Goal: Task Accomplishment & Management: Complete application form

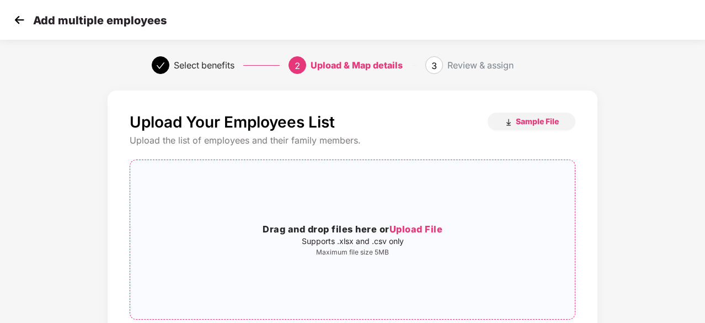
click at [370, 209] on div "Drag and drop files here or Upload File Supports .xlsx and .csv only Maximum fi…" at bounding box center [352, 239] width 444 height 141
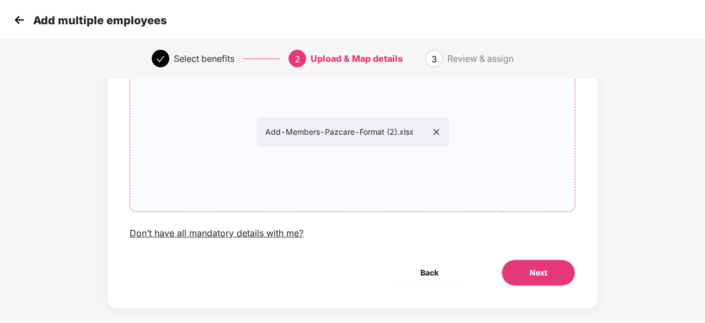
scroll to position [120, 0]
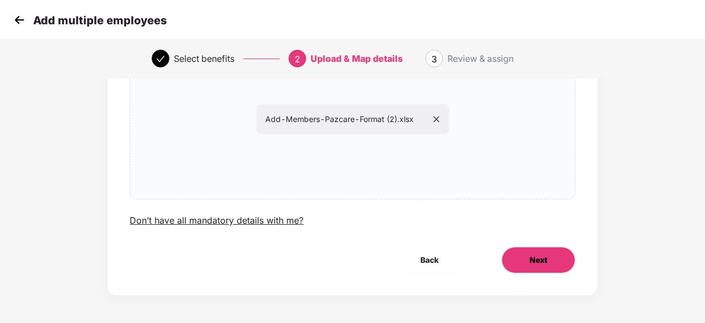
click at [537, 262] on span "Next" at bounding box center [538, 260] width 18 height 12
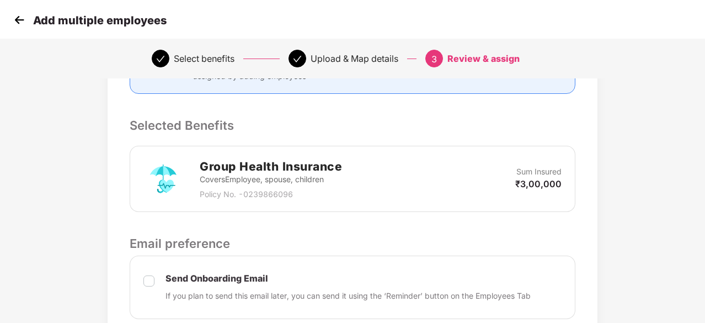
scroll to position [280, 0]
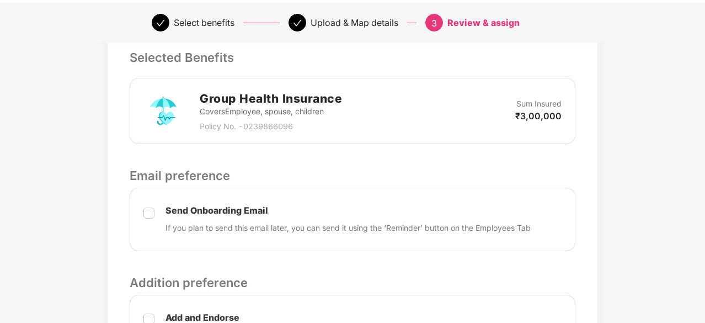
click at [138, 216] on div "Send Onboarding Email If you plan to send this email later, you can send it usi…" at bounding box center [352, 218] width 445 height 63
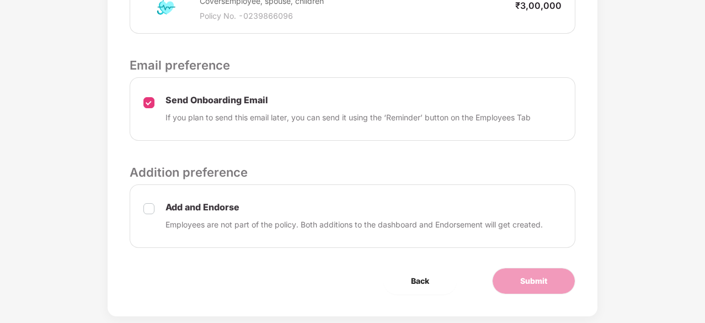
scroll to position [409, 0]
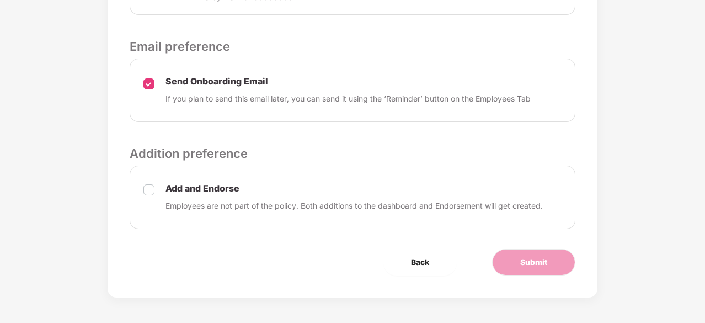
click at [225, 182] on p "Add and Endorse" at bounding box center [353, 188] width 377 height 12
click at [512, 263] on button "Submit" at bounding box center [533, 262] width 83 height 26
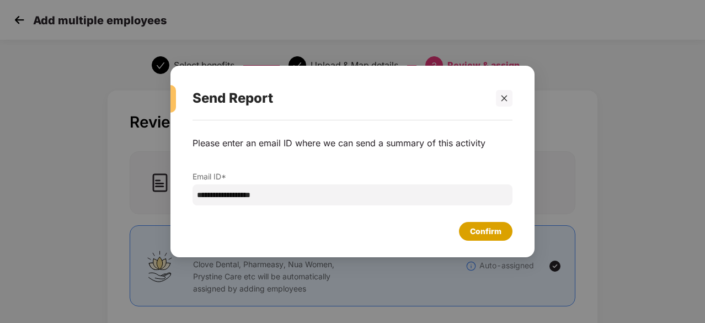
click at [496, 230] on div "Confirm" at bounding box center [485, 231] width 31 height 12
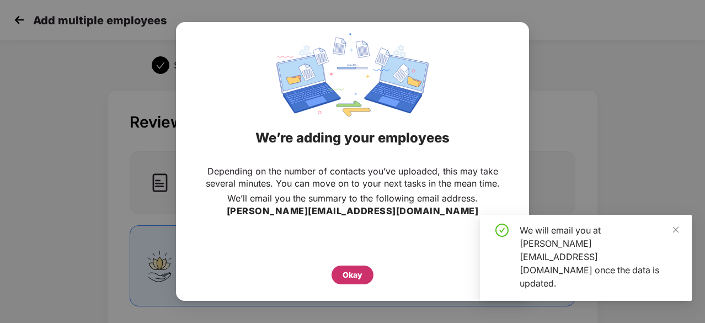
click at [351, 270] on div "Okay" at bounding box center [352, 274] width 20 height 12
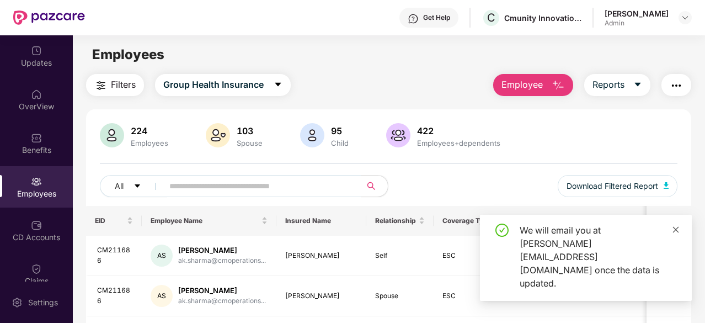
click at [674, 234] on span at bounding box center [675, 228] width 8 height 9
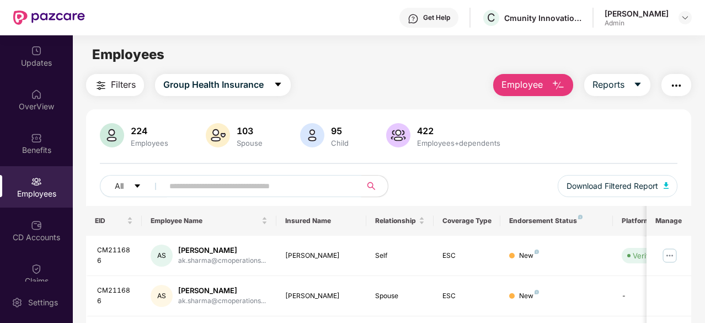
click at [261, 187] on input "text" at bounding box center [257, 186] width 177 height 17
type input "*****"
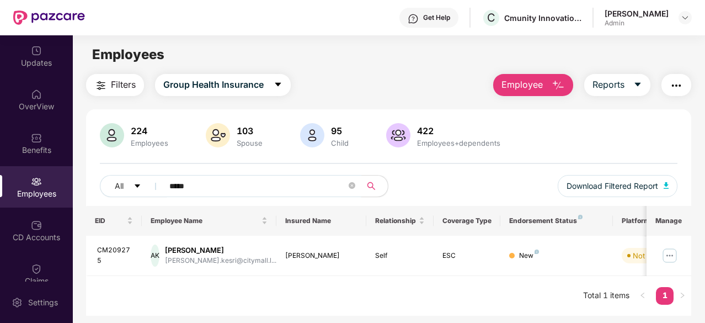
click at [173, 190] on input "*****" at bounding box center [257, 186] width 177 height 17
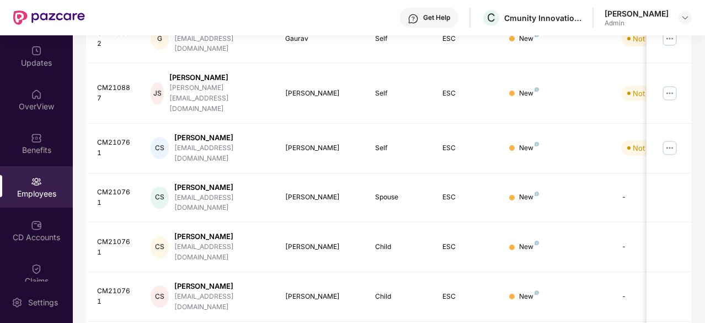
scroll to position [352, 0]
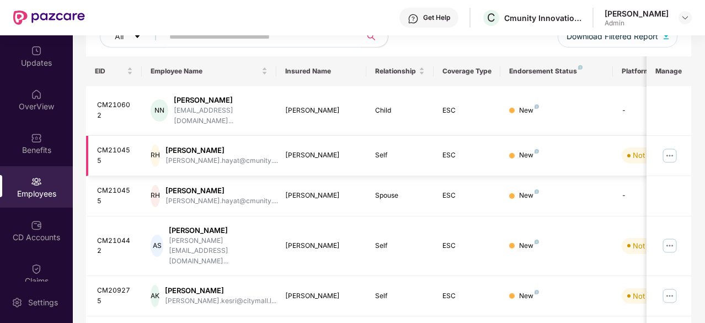
scroll to position [0, 110]
